Goal: Task Accomplishment & Management: Manage account settings

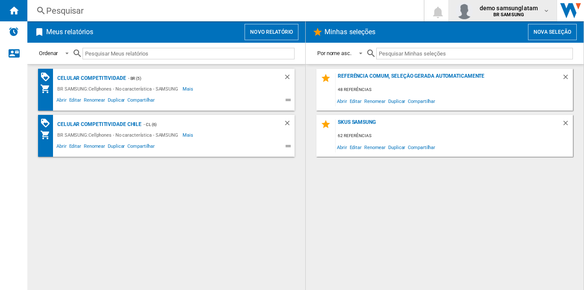
click at [503, 13] on b "BR SAMSUNG" at bounding box center [508, 15] width 31 height 6
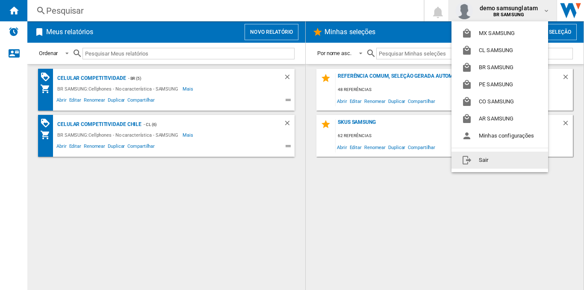
click at [484, 159] on button "Sair" at bounding box center [499, 160] width 97 height 17
